Goal: Task Accomplishment & Management: Manage account settings

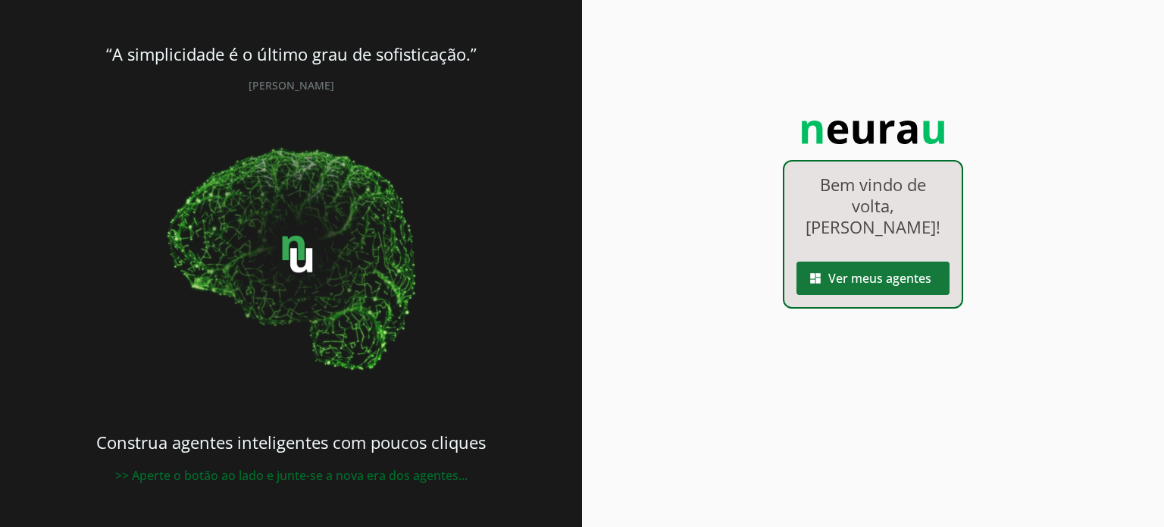
click at [839, 266] on span at bounding box center [873, 278] width 153 height 36
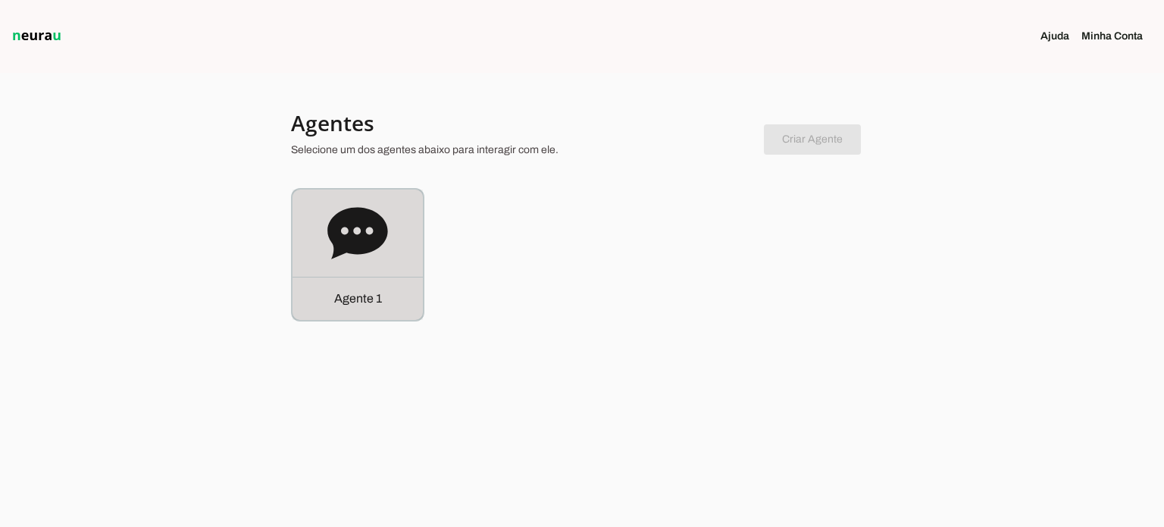
click at [375, 221] on icon at bounding box center [357, 233] width 60 height 52
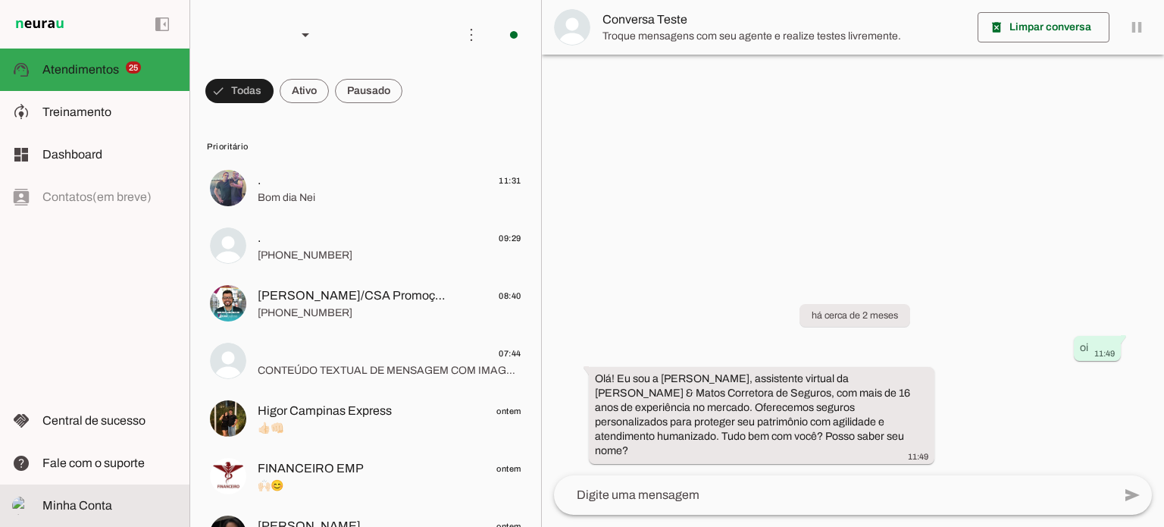
click at [105, 490] on md-item "Minha Conta Minha Conta" at bounding box center [94, 505] width 189 height 42
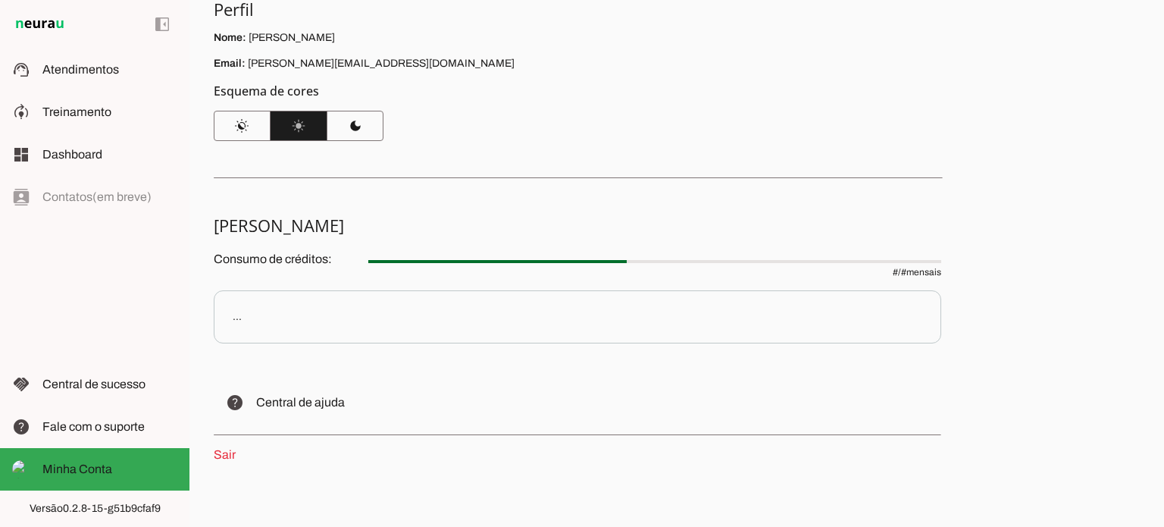
scroll to position [155, 0]
